Goal: Find specific fact: Find specific fact

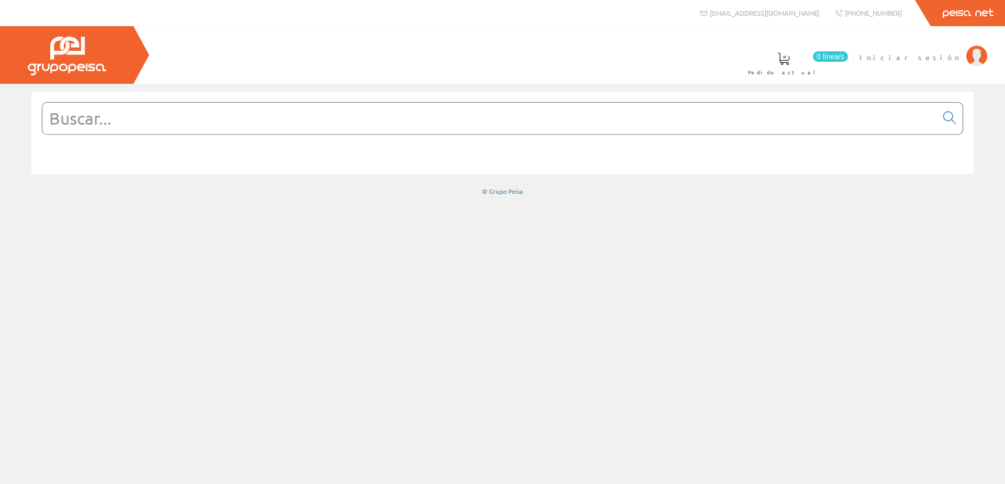
click at [941, 57] on span "Iniciar sesión" at bounding box center [911, 57] width 102 height 10
click at [492, 136] on form at bounding box center [502, 134] width 921 height 64
click at [492, 131] on input "text" at bounding box center [489, 118] width 895 height 31
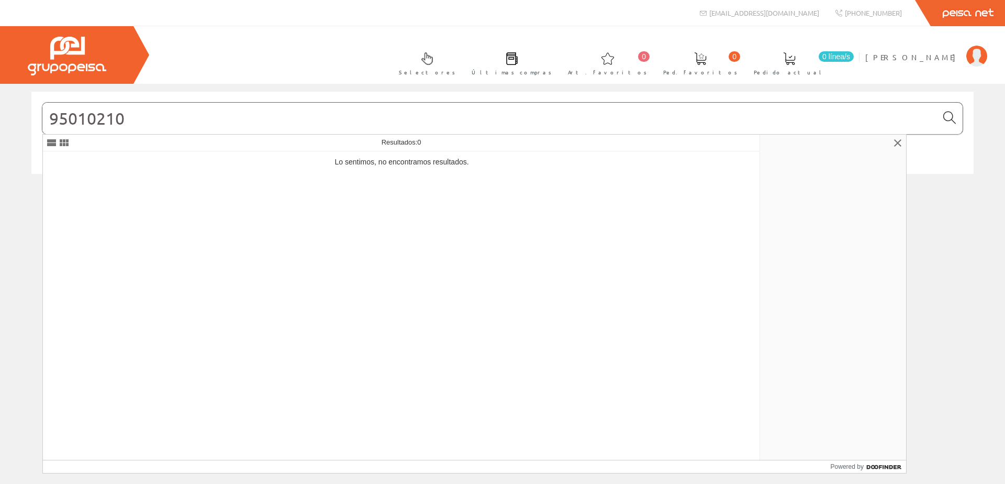
type input "95010210"
click at [952, 114] on icon at bounding box center [949, 117] width 13 height 7
